Goal: Transaction & Acquisition: Purchase product/service

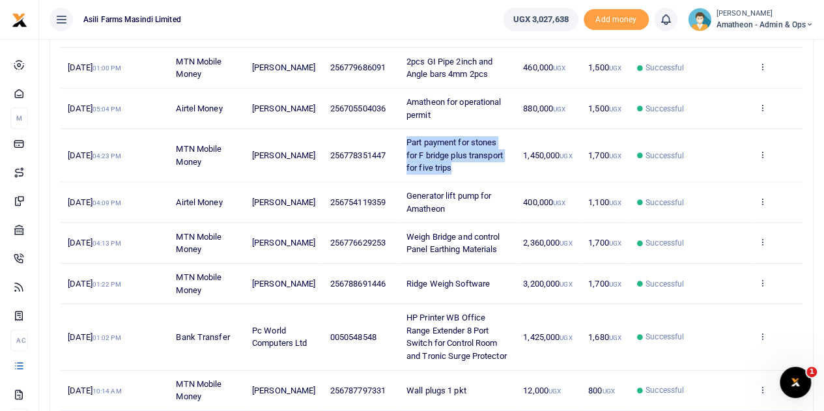
drag, startPoint x: 401, startPoint y: 138, endPoint x: 471, endPoint y: 164, distance: 73.6
click at [471, 164] on td "Part payment for stones for F bridge plus transport for five trips" at bounding box center [458, 155] width 117 height 53
copy span "Part payment for stones for F bridge plus transport for five trips"
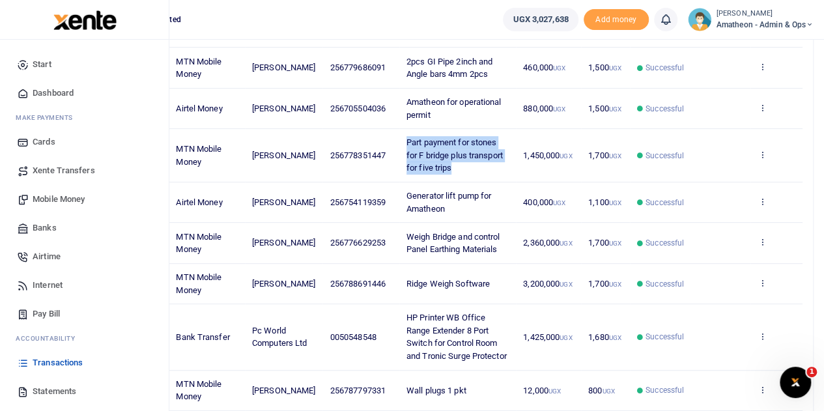
click at [59, 191] on link "Mobile Money" at bounding box center [84, 199] width 148 height 29
click at [55, 199] on span "Mobile Money" at bounding box center [59, 199] width 52 height 13
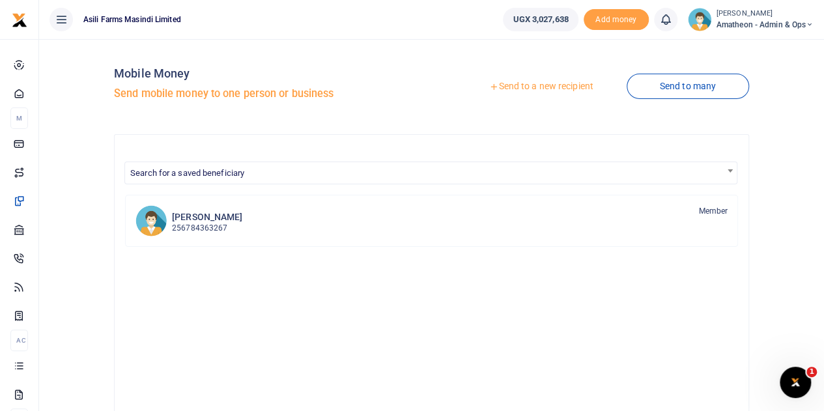
click at [518, 86] on div at bounding box center [412, 205] width 824 height 411
click at [518, 86] on link "Send to a new recipient" at bounding box center [541, 86] width 170 height 23
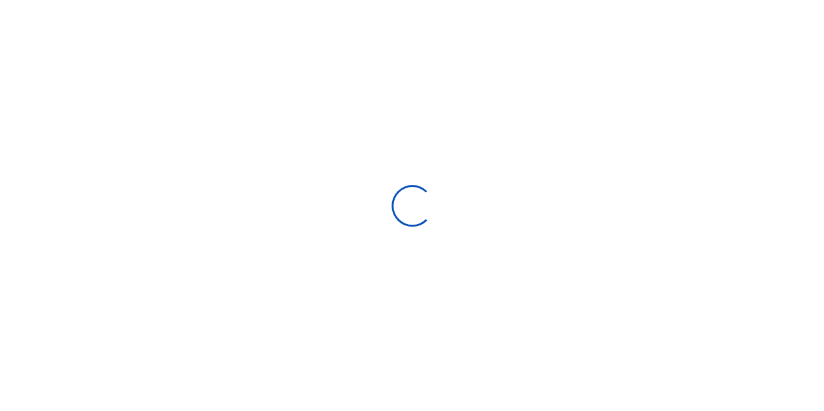
select select
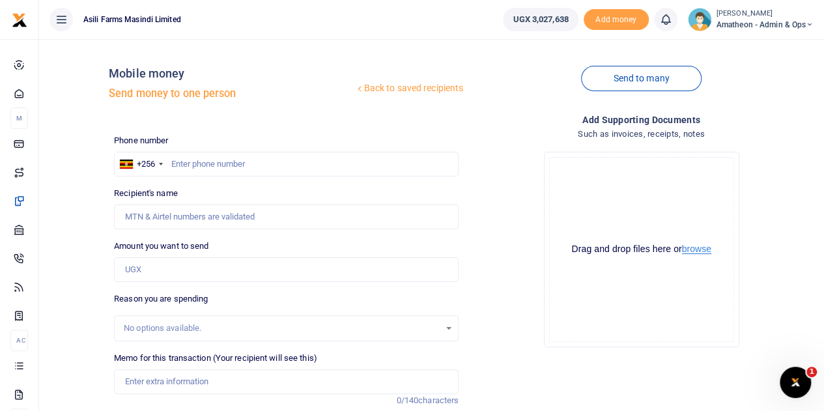
click at [701, 252] on button "browse" at bounding box center [696, 249] width 29 height 10
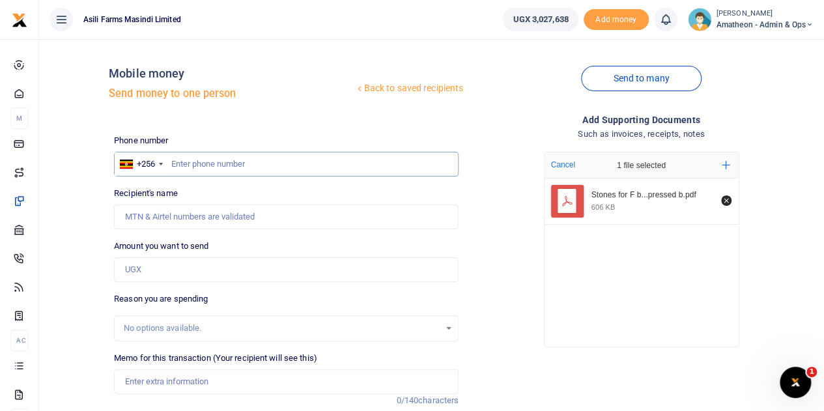
click at [233, 167] on input "text" at bounding box center [286, 164] width 345 height 25
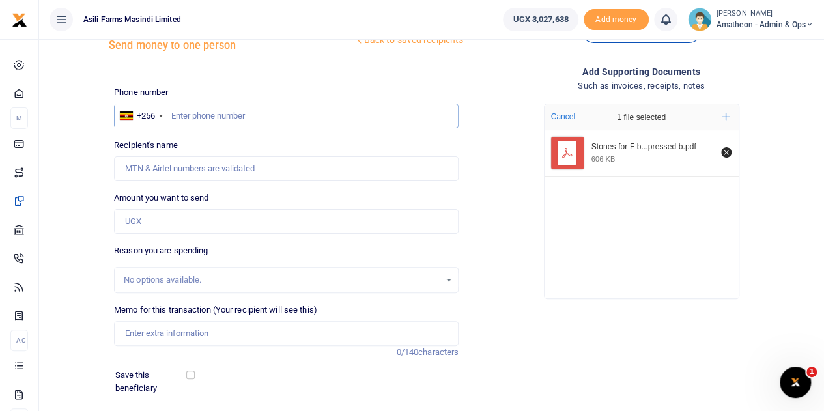
scroll to position [65, 0]
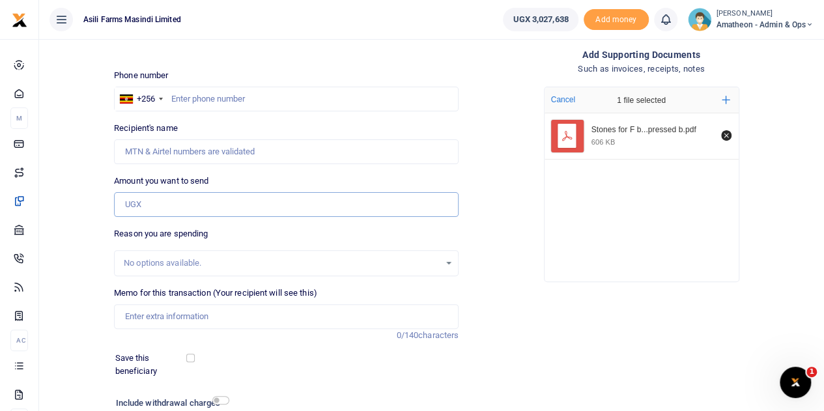
click at [188, 212] on input "Amount you want to send" at bounding box center [286, 204] width 345 height 25
type input "1,450,000"
click at [188, 95] on input "text" at bounding box center [286, 99] width 345 height 25
type input "778351447"
type input "[PERSON_NAME]"
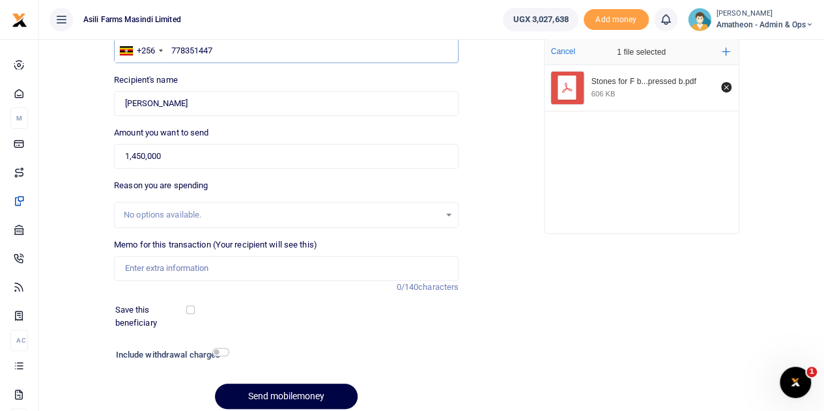
scroll to position [130, 0]
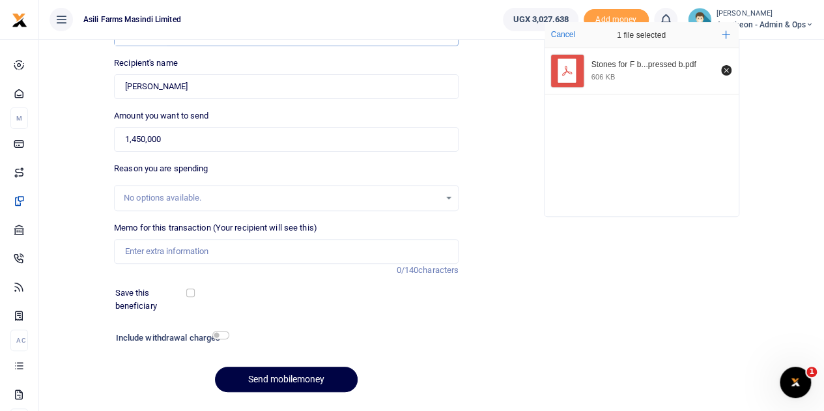
type input "778351447"
click at [158, 250] on input "Memo for this transaction (Your recipient will see this)" at bounding box center [286, 251] width 345 height 25
paste input "Part payment for stones for F bridge plus transport for five trips"
drag, startPoint x: 141, startPoint y: 250, endPoint x: 124, endPoint y: 254, distance: 17.5
click at [124, 254] on input "Part payment for stones for F bridge plus transport for five trips" at bounding box center [286, 251] width 345 height 25
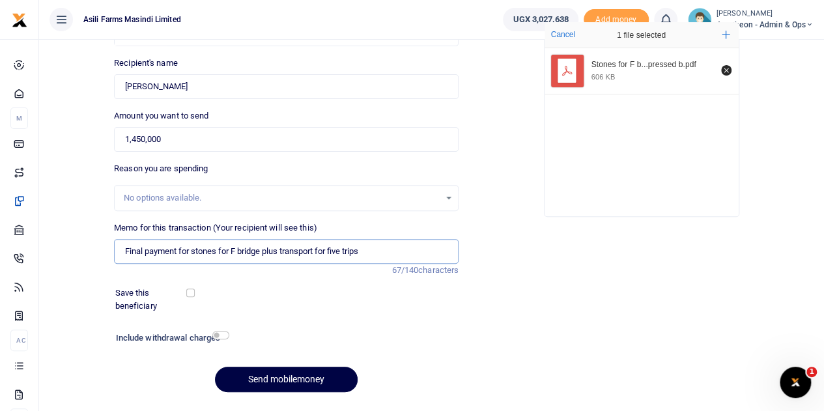
click at [231, 250] on input "Final payment for stones for F bridge plus transport for five trips" at bounding box center [286, 251] width 345 height 25
click at [231, 251] on input "Final payment for stones forField F bridge plus transport for five trips" at bounding box center [286, 251] width 345 height 25
click at [356, 250] on input "Final payment for stones for Field F bridge plus transport for five trips" at bounding box center [286, 251] width 345 height 25
click at [352, 255] on input "Final payment for stones for Field F bridge plus transport for five trips" at bounding box center [286, 251] width 345 height 25
type input "Final payment for stones for Field F bridge plus transport for Last five trips"
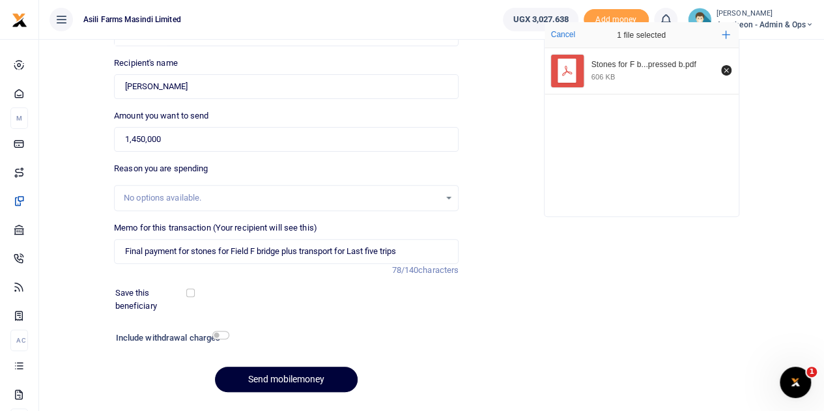
click at [271, 375] on button "Send mobilemoney" at bounding box center [286, 379] width 143 height 25
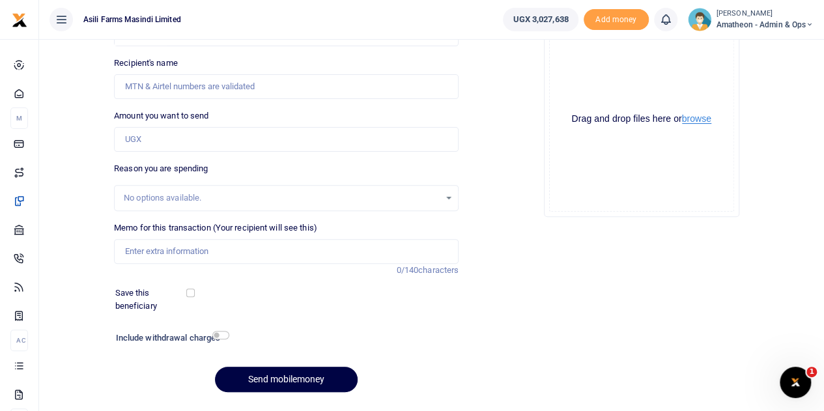
click at [700, 122] on button "browse" at bounding box center [696, 119] width 29 height 10
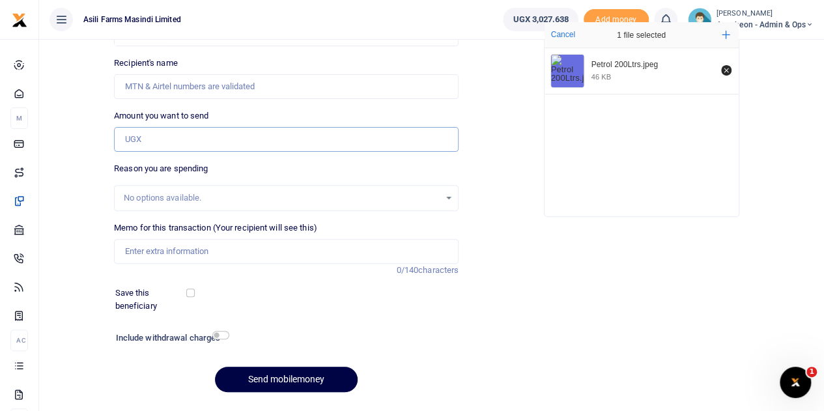
click at [165, 136] on input "Amount you want to send" at bounding box center [286, 139] width 345 height 25
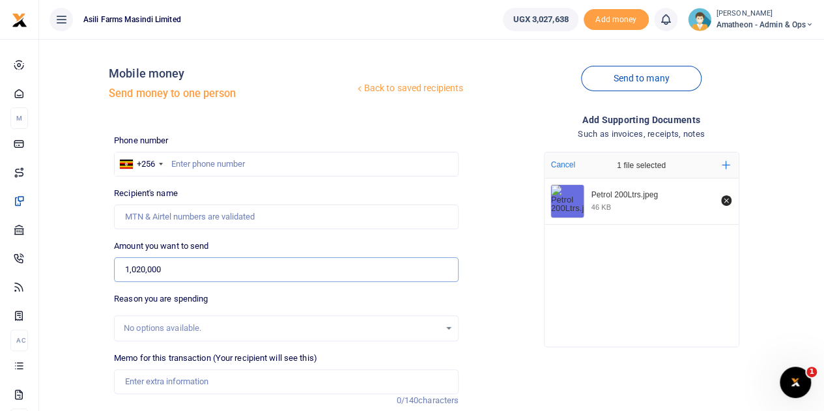
type input "1,020,000"
click at [210, 165] on input "text" at bounding box center [286, 164] width 345 height 25
click at [233, 162] on input "text" at bounding box center [286, 164] width 345 height 25
type input "776038466"
type input "Nixson Alyao"
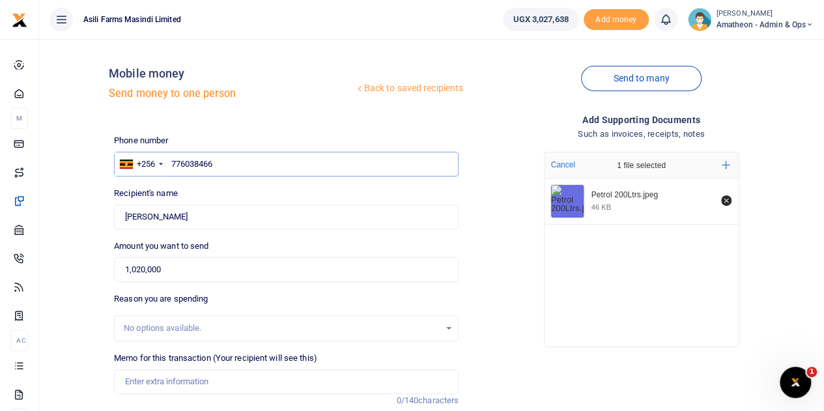
scroll to position [164, 0]
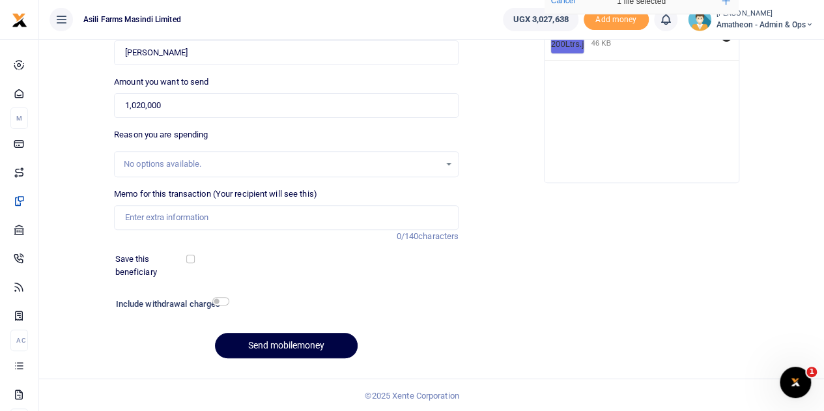
type input "776038466"
click at [199, 214] on input "Memo for this transaction (Your recipient will see this)" at bounding box center [286, 217] width 345 height 25
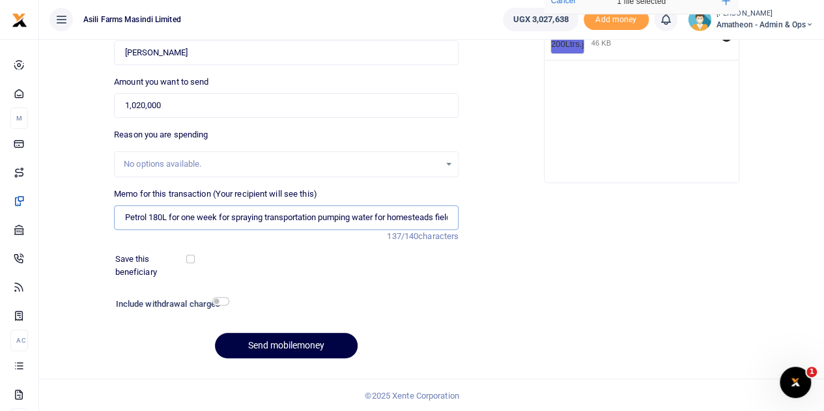
click at [158, 216] on input "Petrol 180L for one week for spraying transportation pumping water for homestea…" at bounding box center [286, 217] width 345 height 25
type input "Petrol 200L for one week for spraying transportation pumping water for homestea…"
click at [319, 254] on div "Save this beneficiary" at bounding box center [278, 265] width 337 height 25
click at [218, 299] on input "checkbox" at bounding box center [220, 301] width 17 height 8
checkbox input "true"
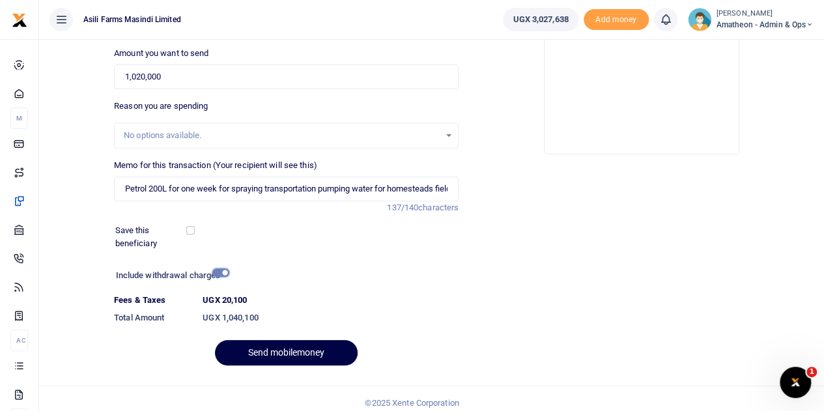
scroll to position [201, 0]
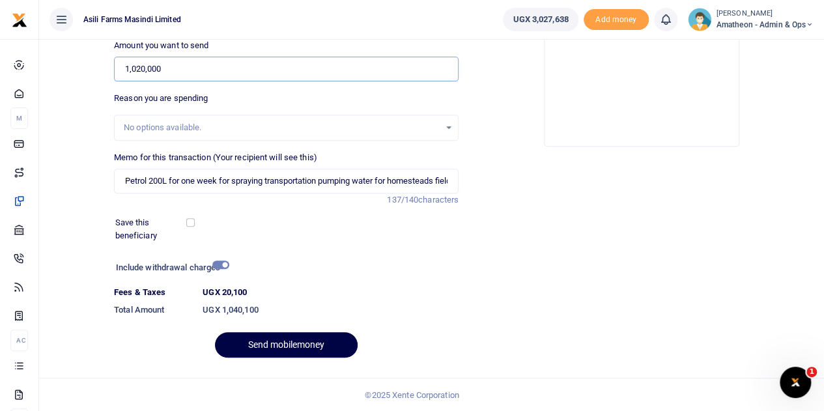
drag, startPoint x: 162, startPoint y: 68, endPoint x: 117, endPoint y: 69, distance: 45.6
click at [117, 69] on input "1,020,000" at bounding box center [286, 69] width 345 height 25
type input "1,040,100"
click at [218, 263] on input "checkbox" at bounding box center [220, 265] width 17 height 8
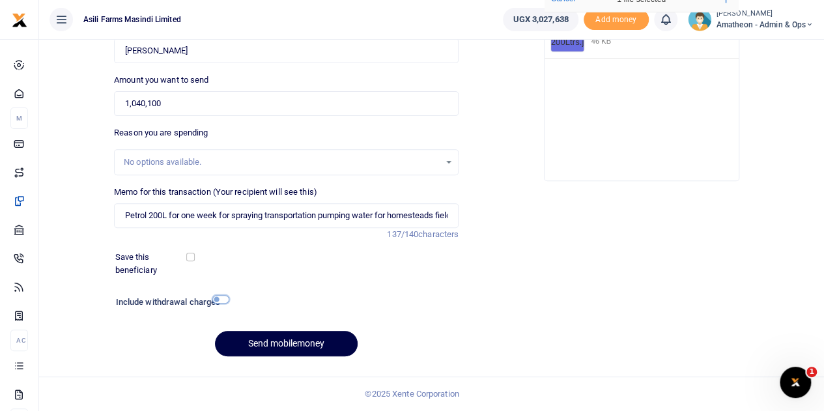
scroll to position [164, 0]
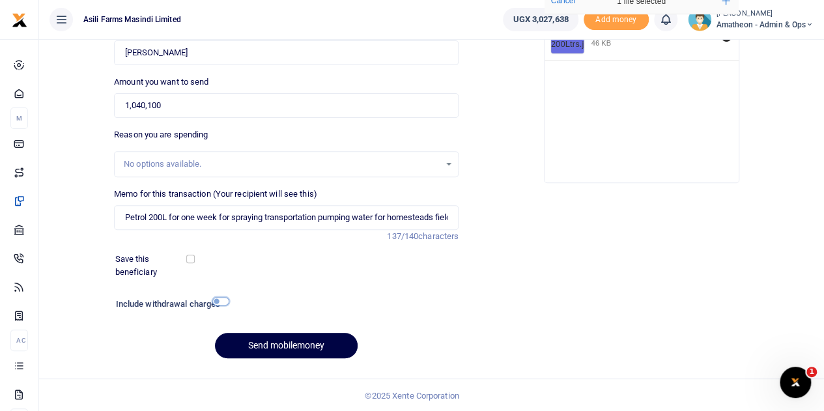
click at [219, 299] on input "checkbox" at bounding box center [220, 301] width 17 height 8
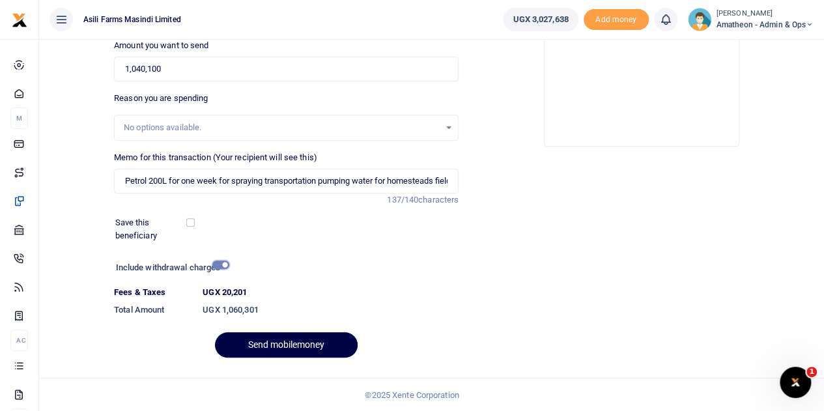
click at [222, 264] on input "checkbox" at bounding box center [220, 265] width 17 height 8
checkbox input "false"
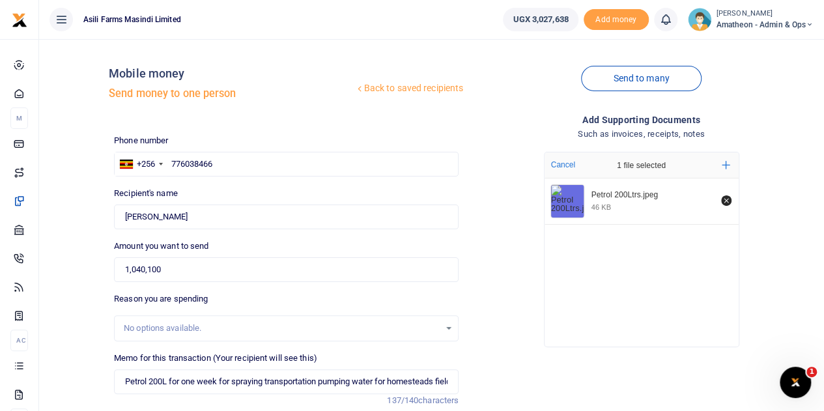
scroll to position [164, 0]
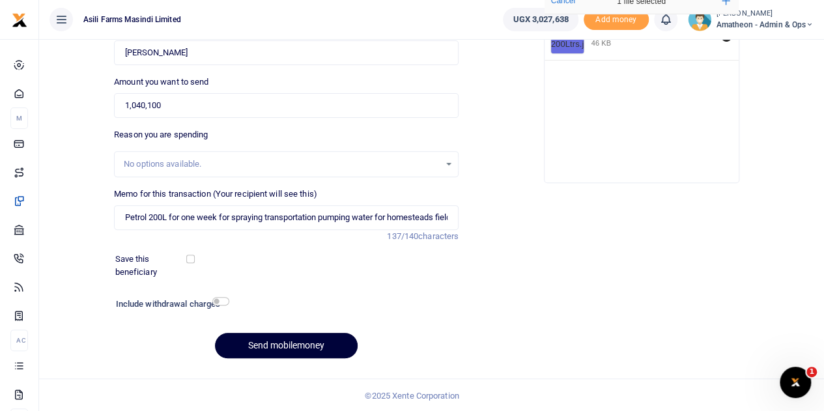
click at [301, 342] on button "Send mobilemoney" at bounding box center [286, 345] width 143 height 25
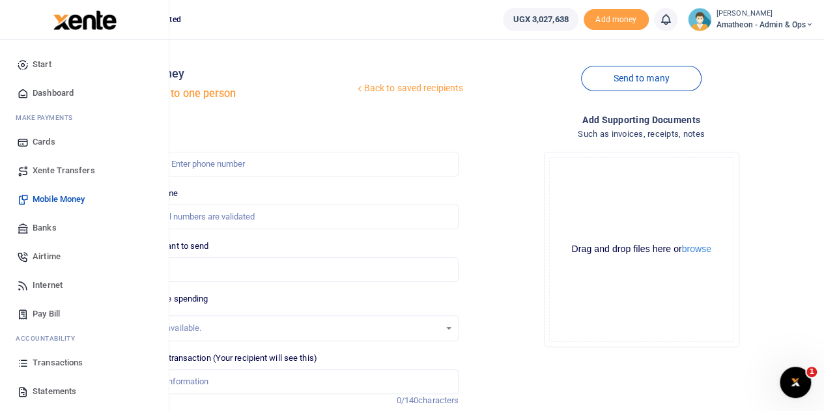
click at [23, 363] on icon at bounding box center [23, 363] width 12 height 12
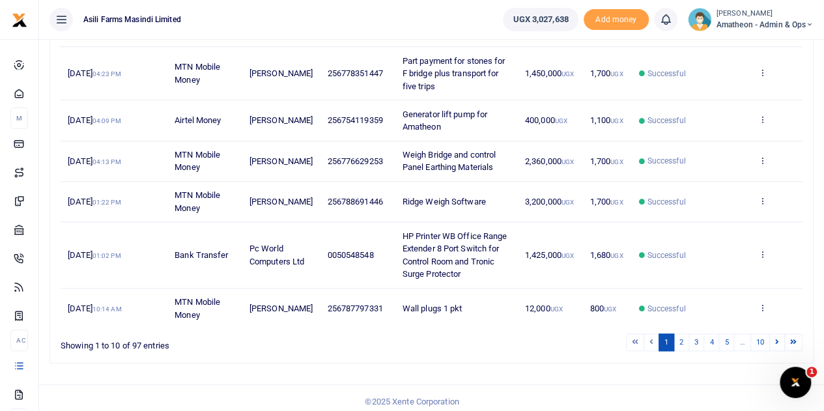
scroll to position [426, 0]
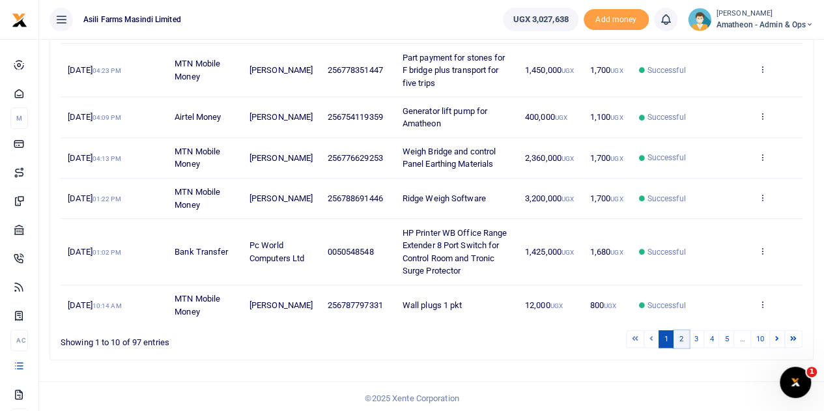
click at [678, 334] on link "2" at bounding box center [682, 339] width 16 height 18
